Goal: Task Accomplishment & Management: Use online tool/utility

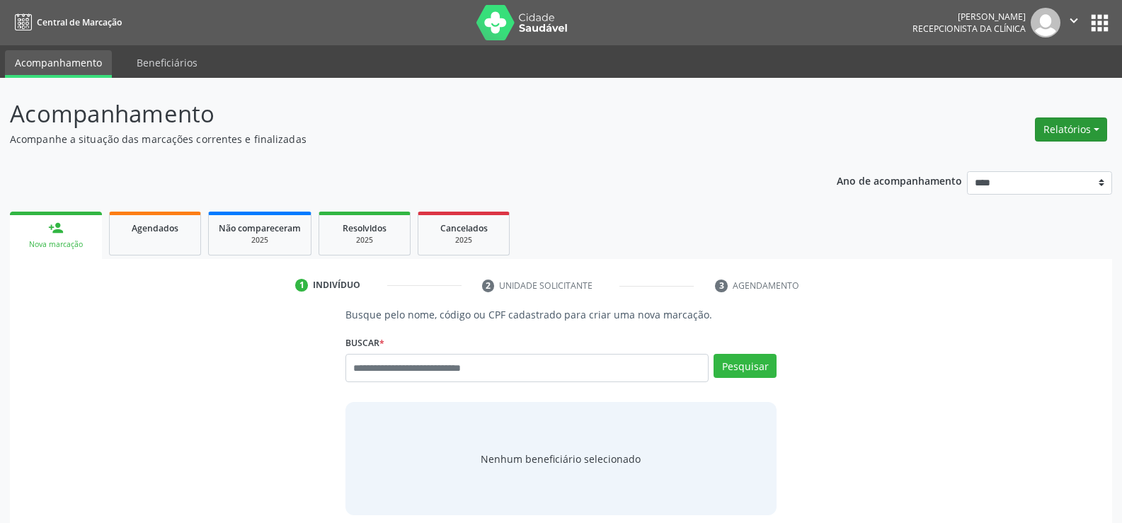
click at [1066, 123] on button "Relatórios" at bounding box center [1071, 129] width 72 height 24
click at [1028, 151] on link "Agendamentos" at bounding box center [1032, 160] width 152 height 20
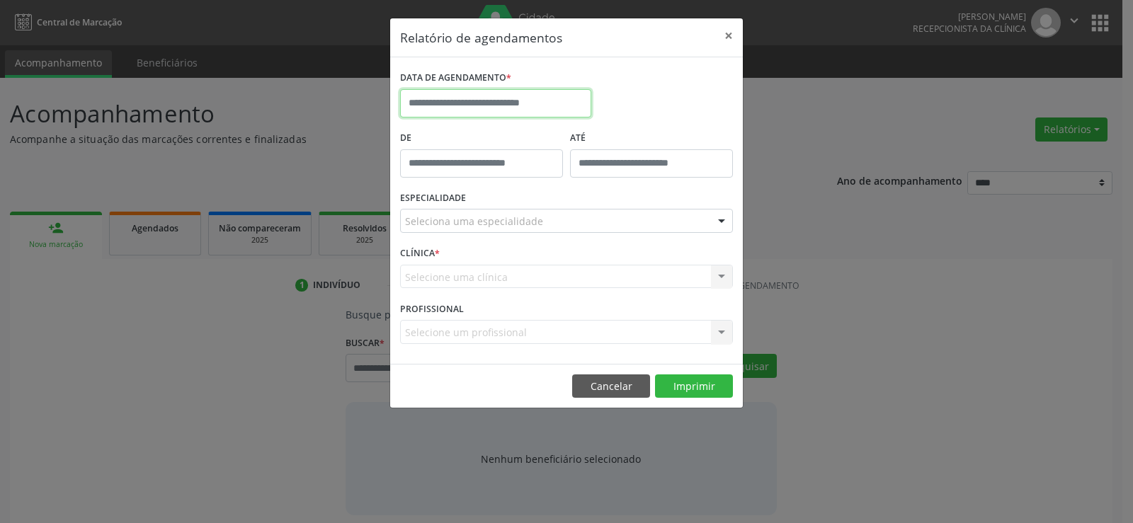
click at [508, 101] on input "text" at bounding box center [495, 103] width 191 height 28
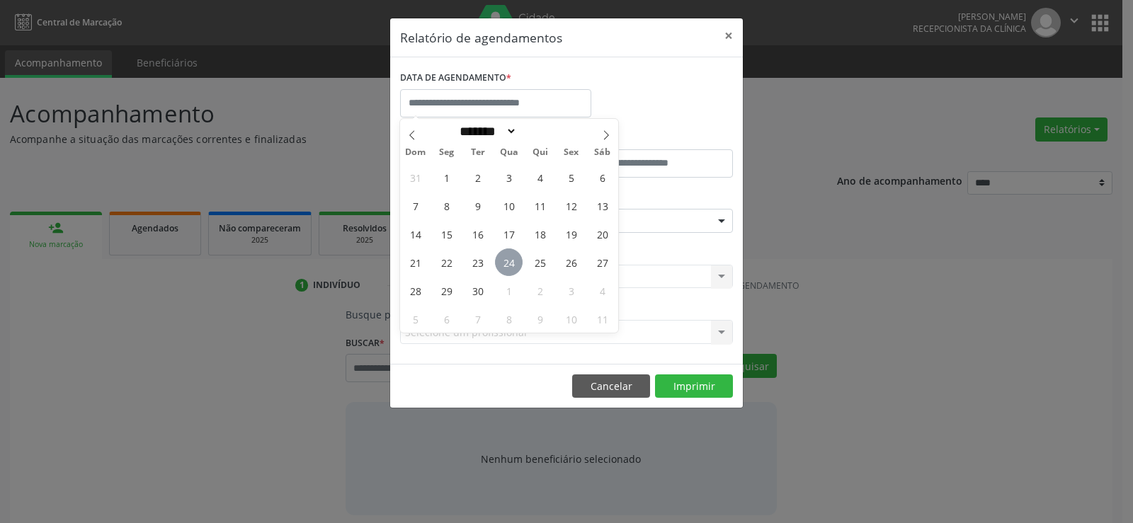
click at [513, 259] on span "24" at bounding box center [509, 262] width 28 height 28
type input "**********"
click at [513, 259] on span "24" at bounding box center [509, 262] width 28 height 28
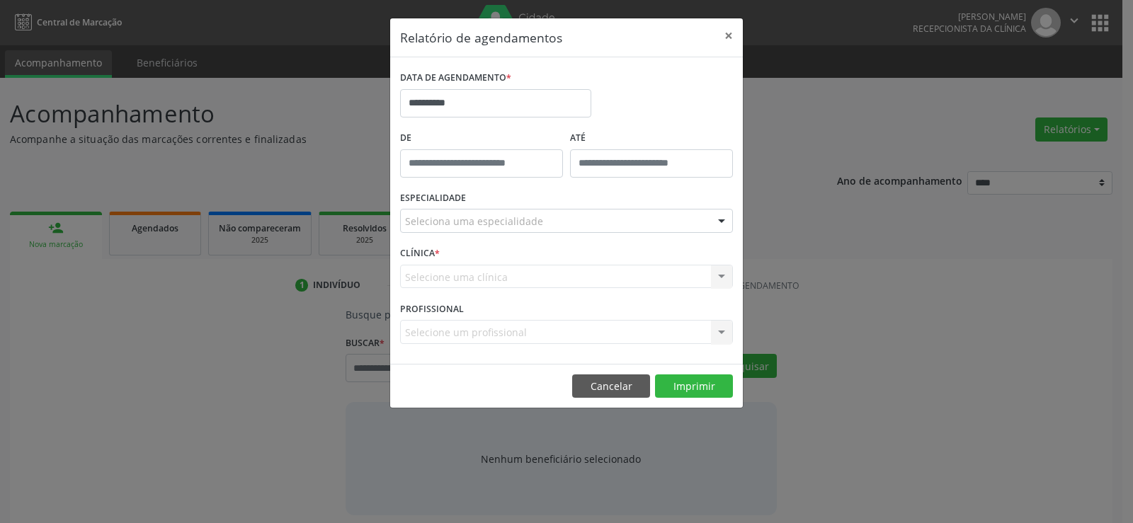
click at [507, 236] on div "ESPECIALIDADE Seleciona uma especialidade Todas as especialidades Alergologia A…" at bounding box center [566, 215] width 340 height 55
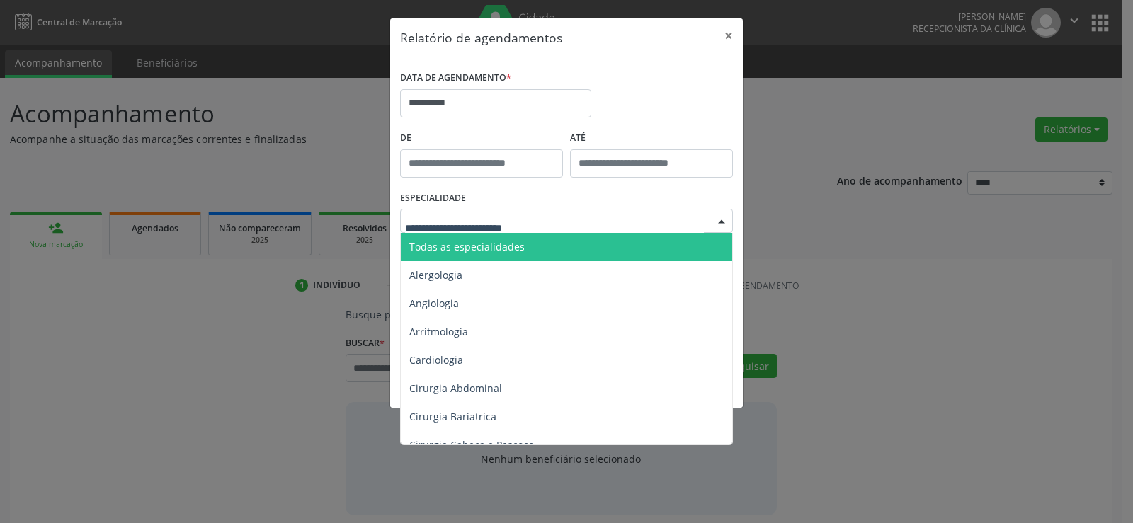
click at [501, 244] on span "Todas as especialidades" at bounding box center [466, 246] width 115 height 13
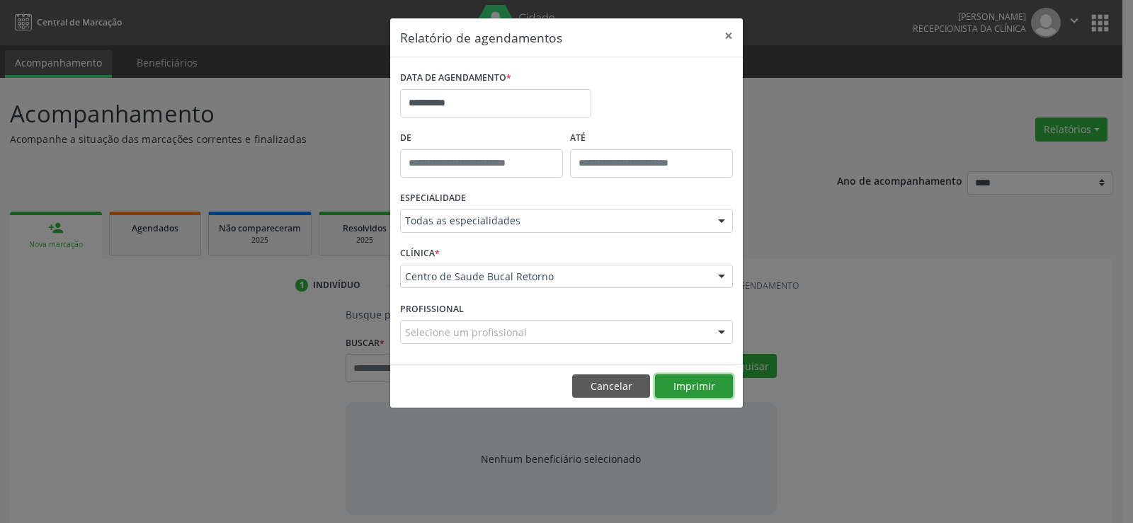
click at [700, 378] on button "Imprimir" at bounding box center [694, 386] width 78 height 24
click at [605, 383] on button "Cancelar" at bounding box center [611, 386] width 78 height 24
